Goal: Task Accomplishment & Management: Use online tool/utility

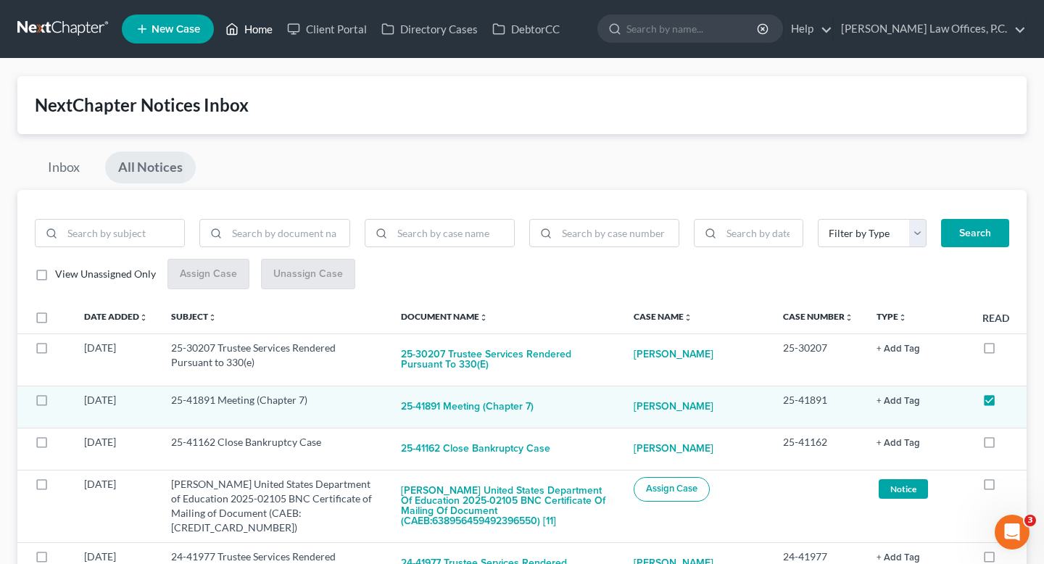
click at [252, 25] on link "Home" at bounding box center [249, 29] width 62 height 26
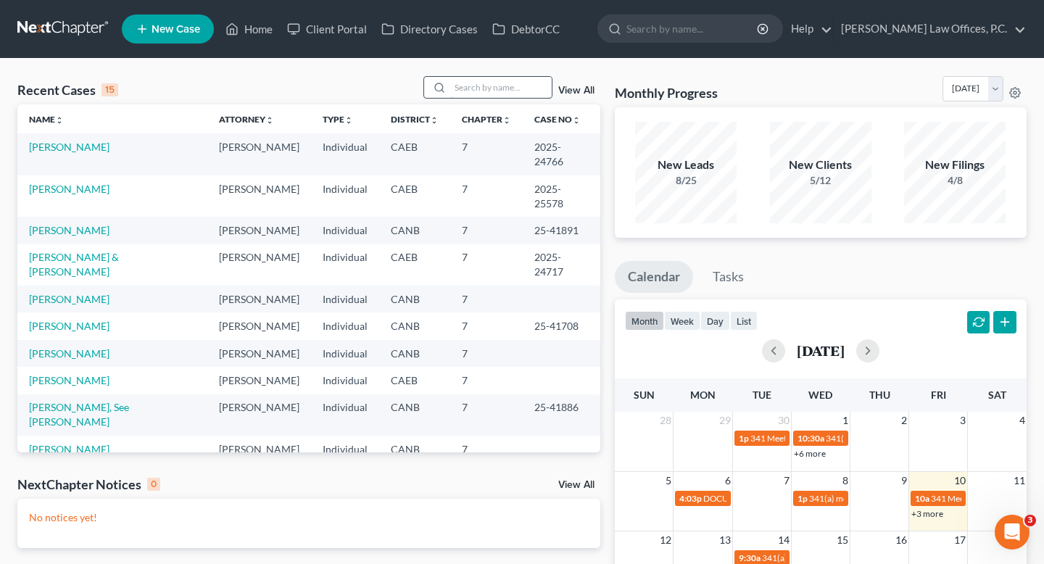
click at [512, 92] on input "search" at bounding box center [500, 87] width 101 height 21
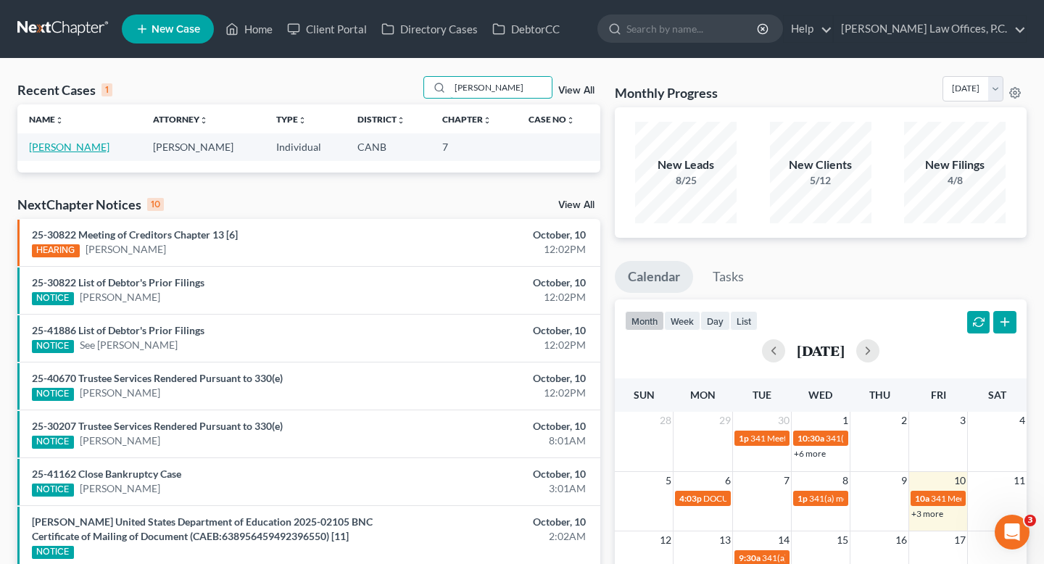
type input "[PERSON_NAME]"
click at [54, 148] on link "[PERSON_NAME]" at bounding box center [69, 147] width 80 height 12
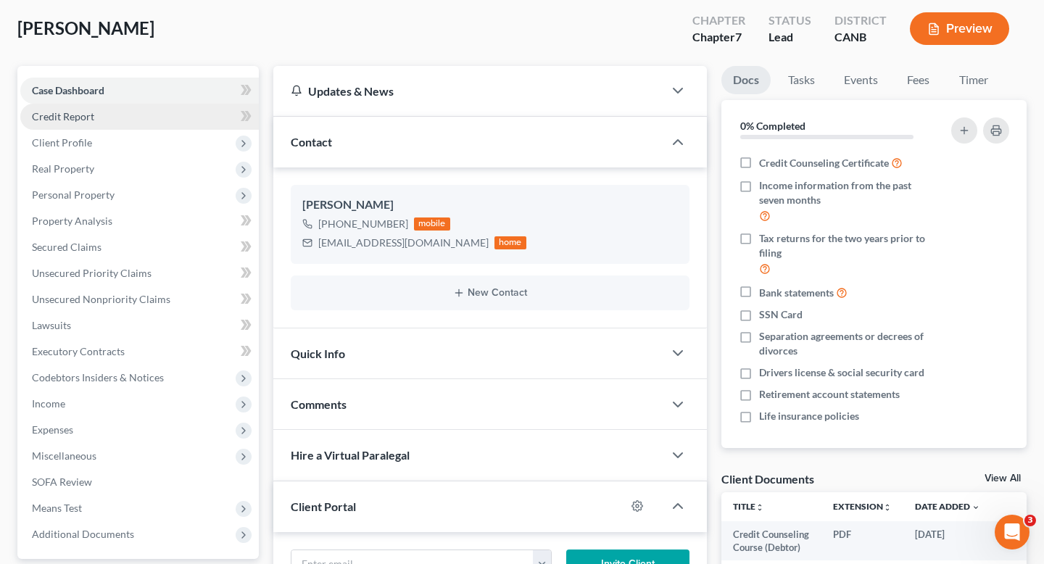
scroll to position [76, 0]
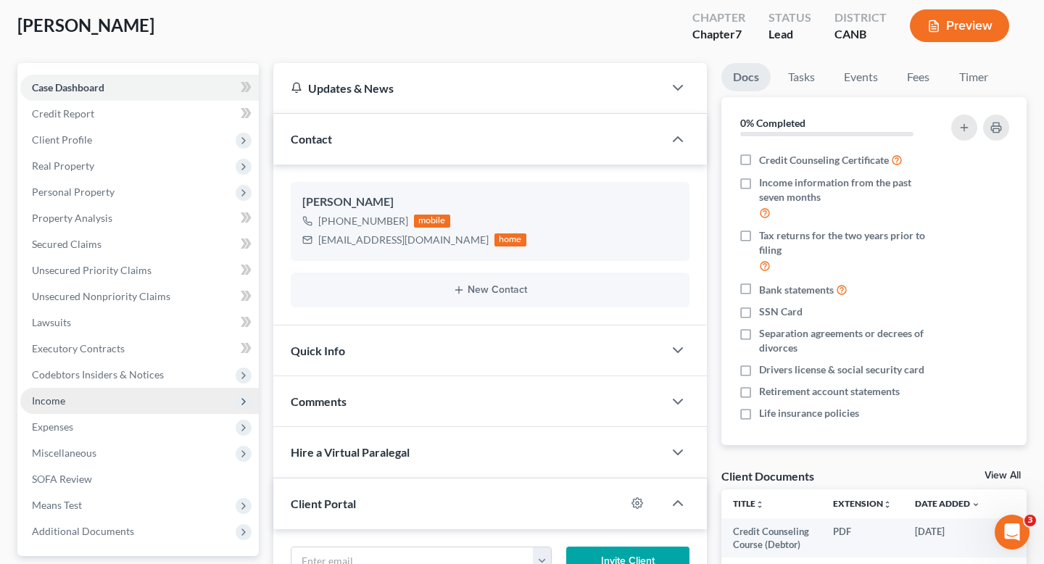
click at [87, 399] on span "Income" at bounding box center [139, 401] width 238 height 26
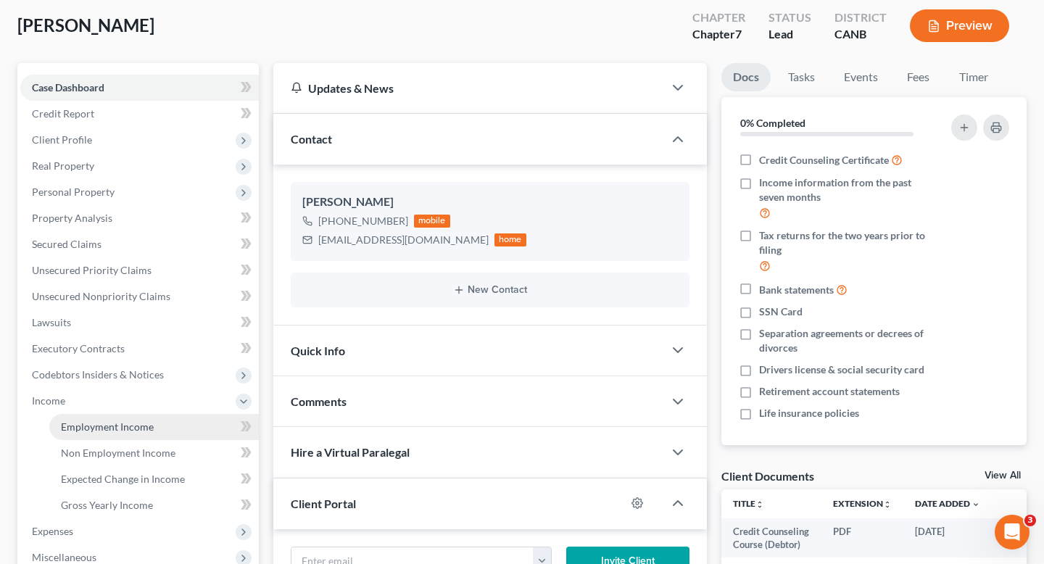
click at [99, 417] on link "Employment Income" at bounding box center [153, 427] width 209 height 26
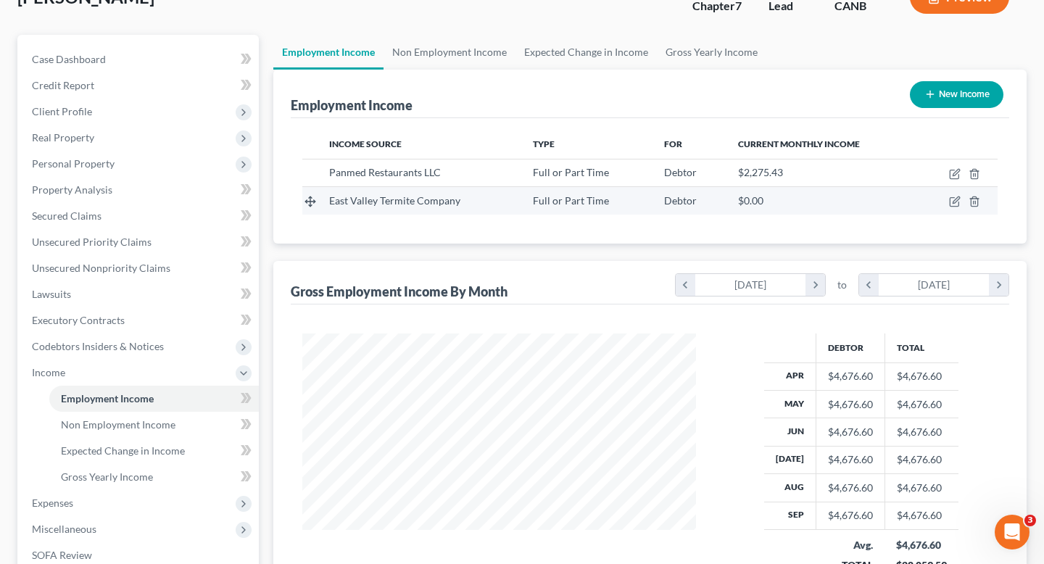
scroll to position [106, 0]
